Goal: Navigation & Orientation: Understand site structure

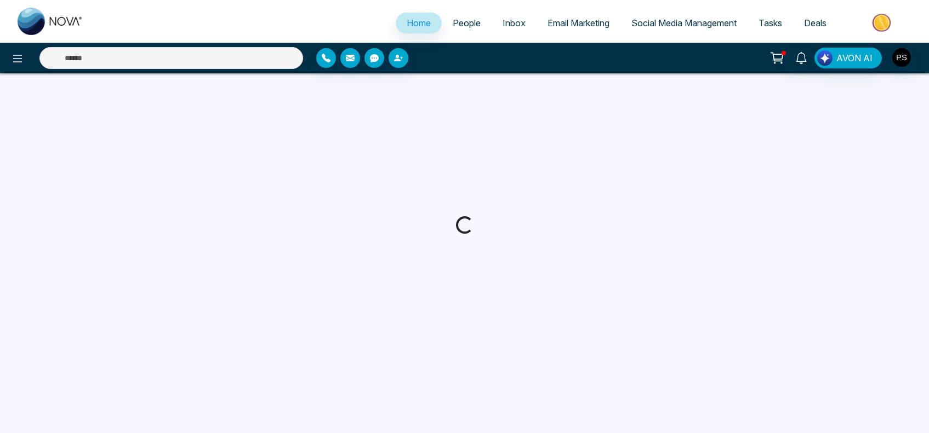
select select "*"
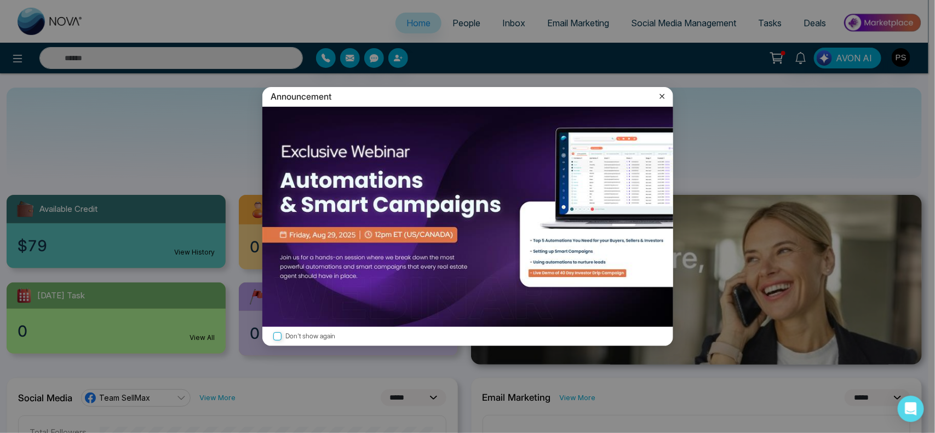
click at [661, 95] on icon at bounding box center [662, 96] width 5 height 5
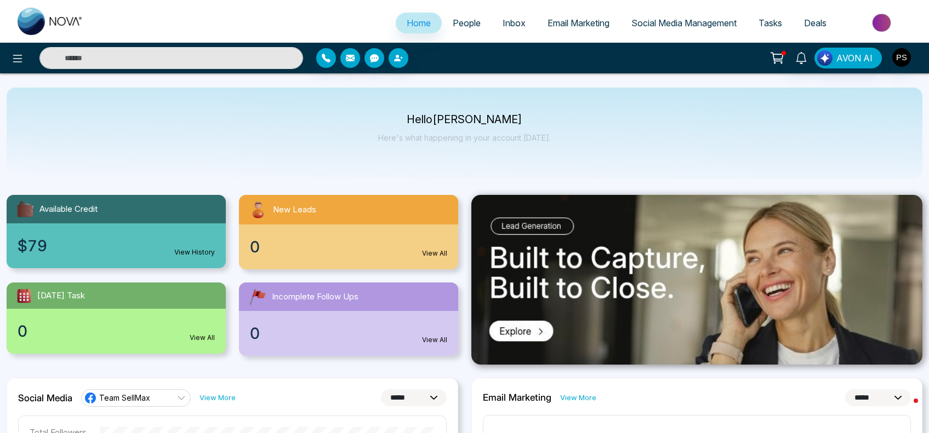
click at [593, 25] on span "Email Marketing" at bounding box center [578, 23] width 62 height 11
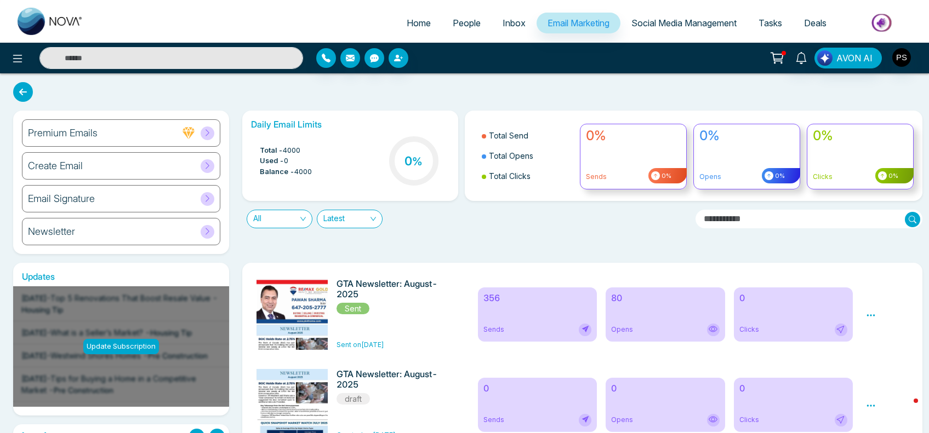
click at [71, 236] on h6 "Newsletter" at bounding box center [51, 232] width 47 height 12
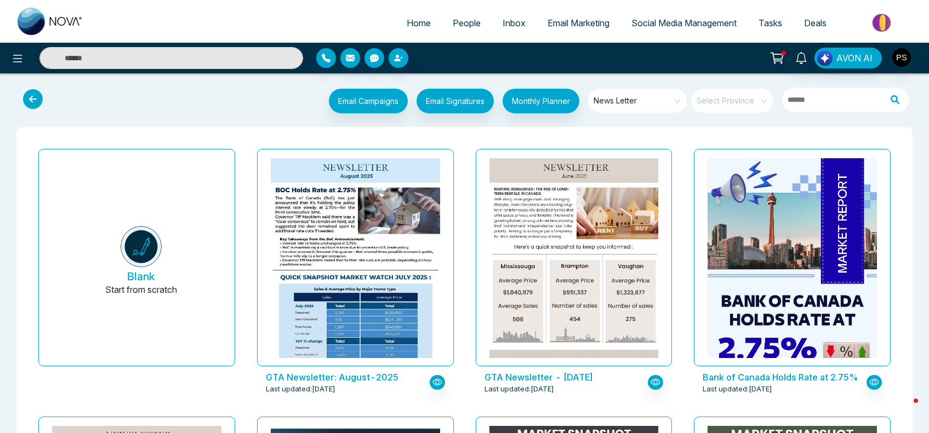
click at [30, 102] on icon at bounding box center [33, 99] width 20 height 20
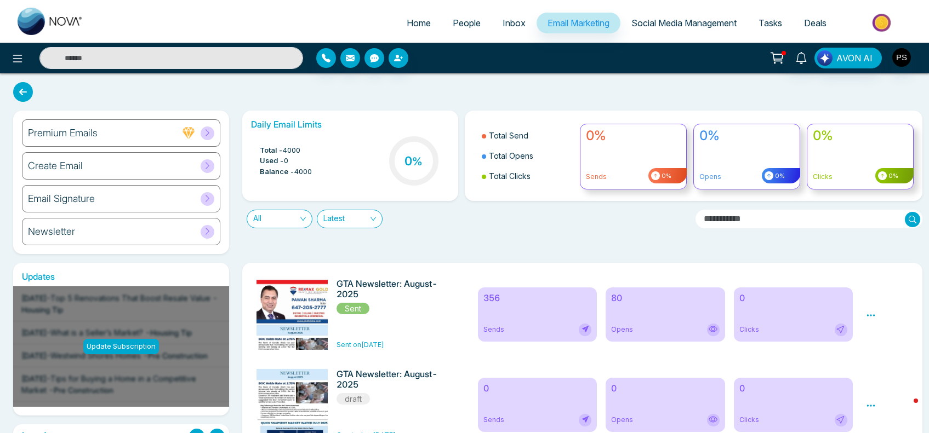
click at [102, 165] on div "Create Email" at bounding box center [121, 165] width 198 height 27
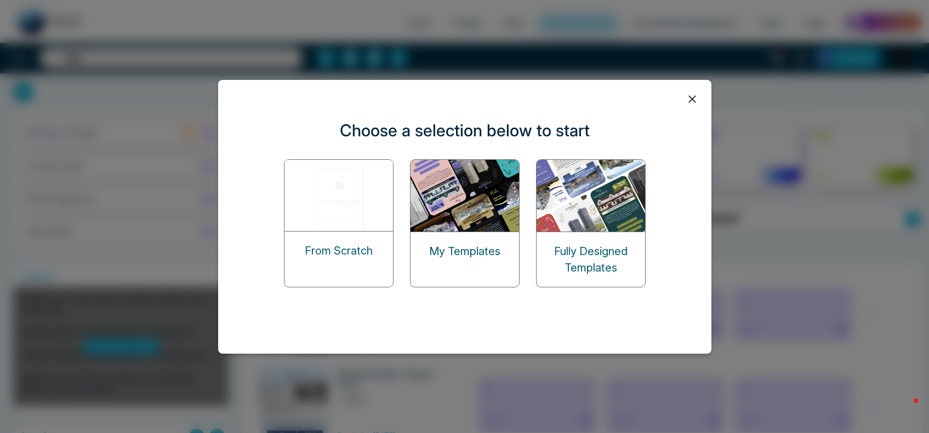
click at [417, 187] on img at bounding box center [465, 196] width 110 height 72
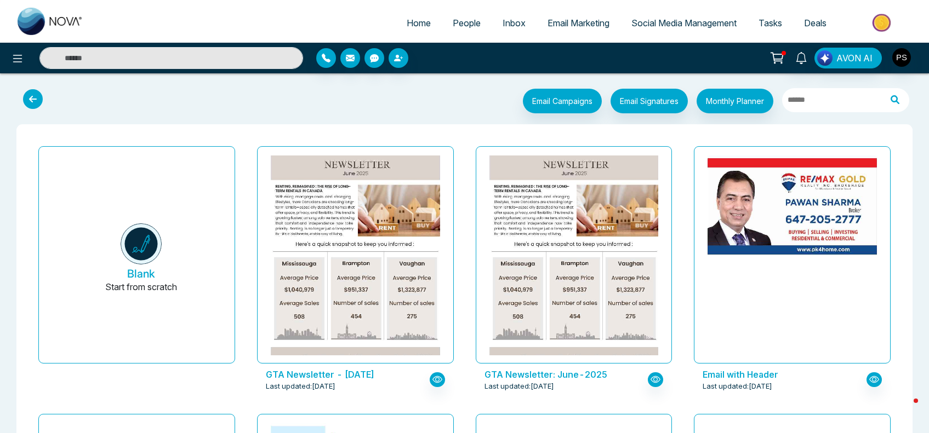
click at [774, 22] on span "Tasks" at bounding box center [770, 23] width 24 height 11
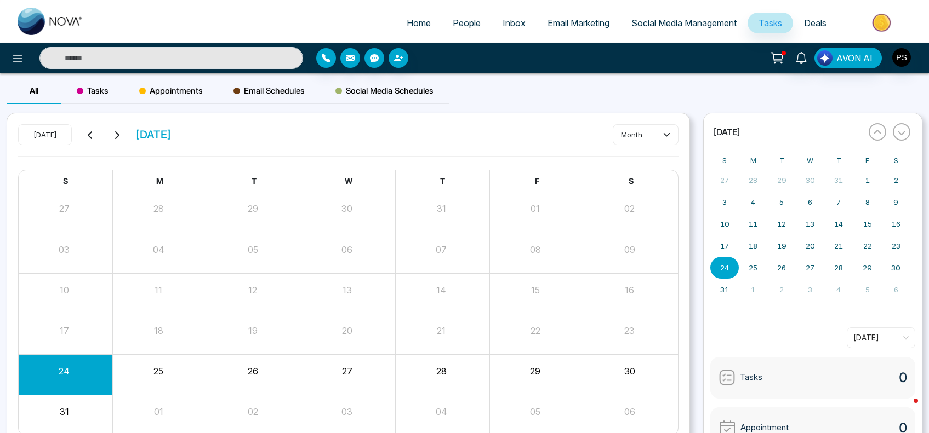
click at [696, 28] on link "Social Media Management" at bounding box center [683, 23] width 127 height 21
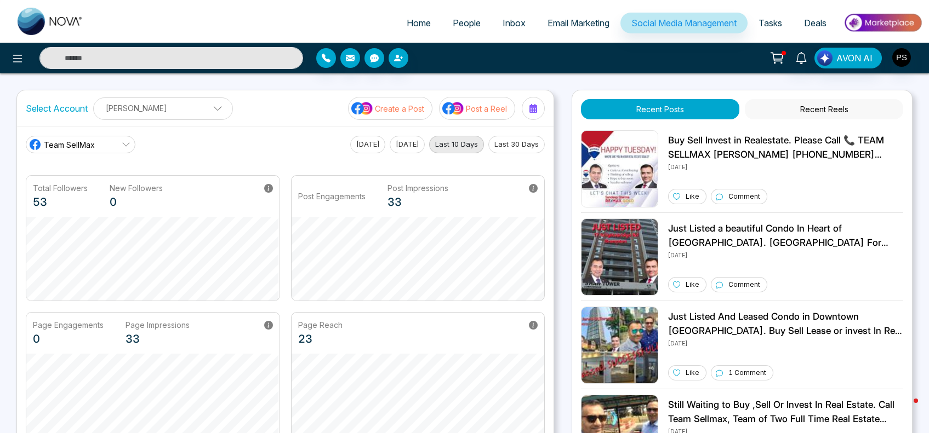
click at [592, 22] on span "Email Marketing" at bounding box center [578, 23] width 62 height 11
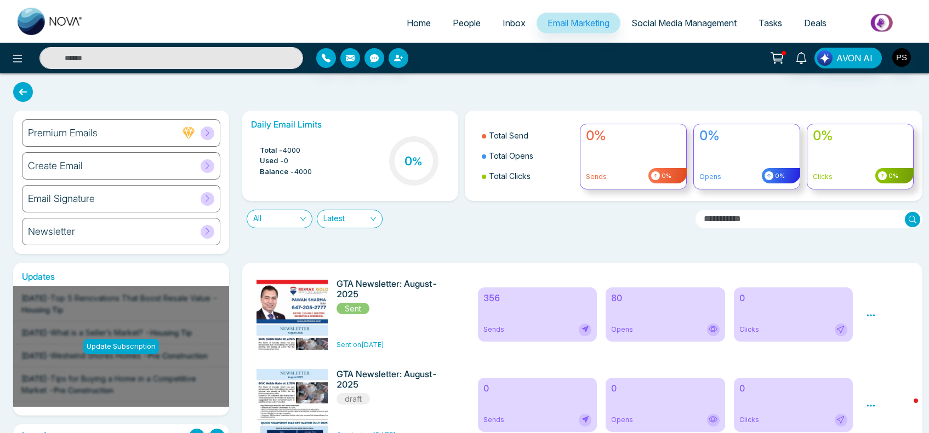
click at [513, 26] on span "Inbox" at bounding box center [513, 23] width 23 height 11
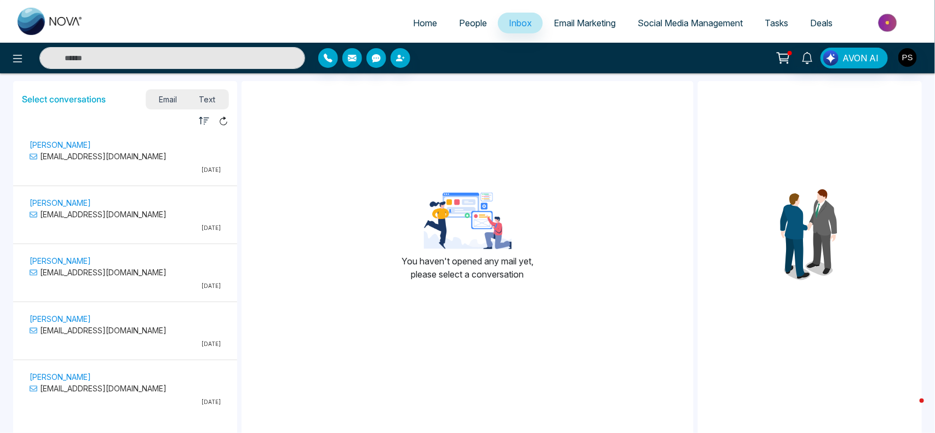
click at [466, 14] on link "People" at bounding box center [473, 23] width 50 height 21
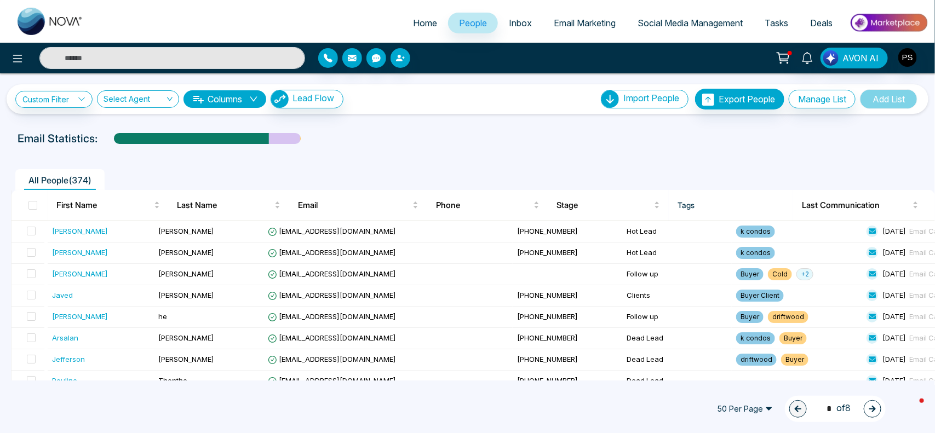
click at [416, 20] on span "Home" at bounding box center [425, 23] width 24 height 11
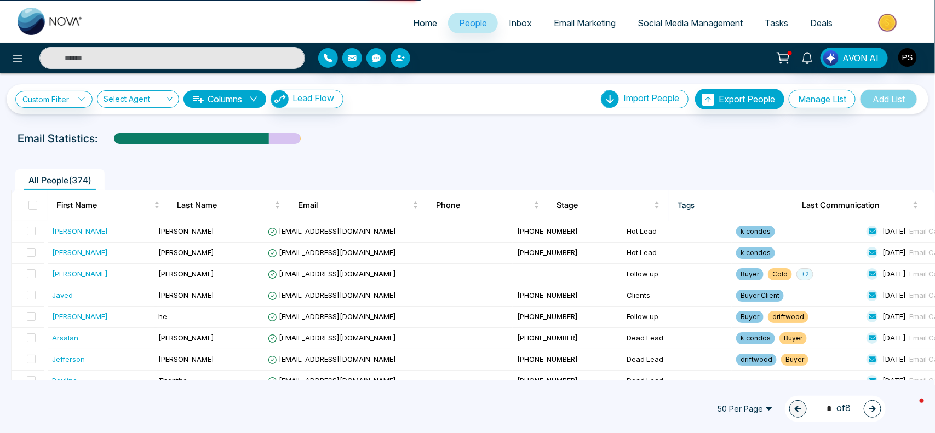
select select "*"
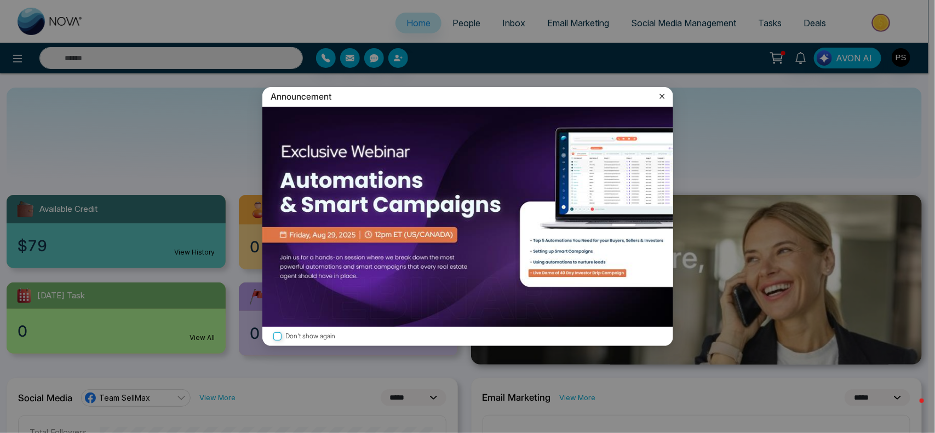
click at [663, 99] on icon at bounding box center [662, 96] width 11 height 11
